Goal: Submit feedback/report problem

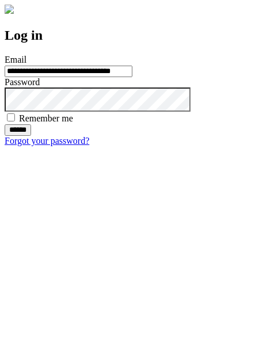
type input "**********"
click at [31, 136] on input "******" at bounding box center [18, 130] width 27 height 12
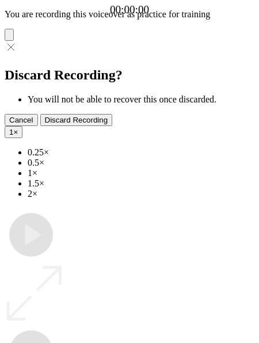
type input "**********"
